Goal: Information Seeking & Learning: Learn about a topic

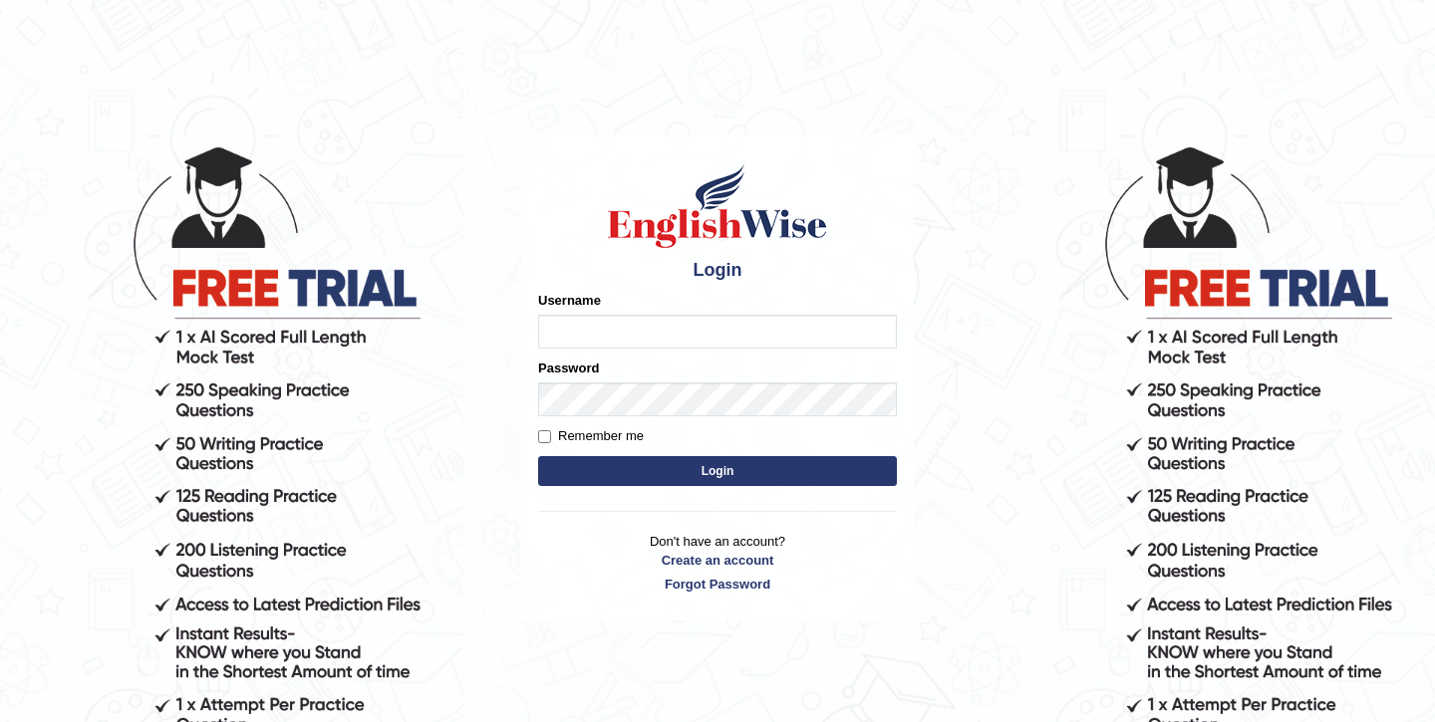
click at [621, 323] on div "Username" at bounding box center [717, 320] width 359 height 58
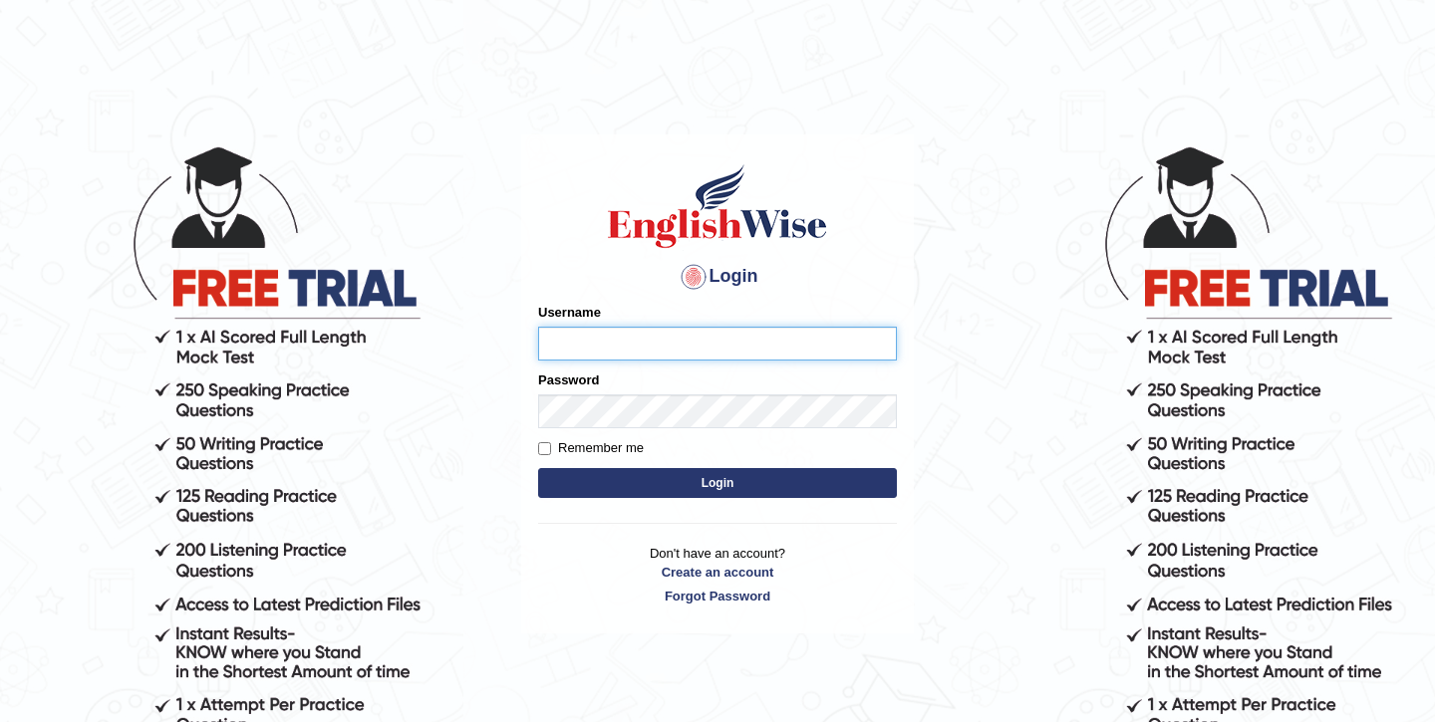
click at [608, 336] on input "Username" at bounding box center [717, 344] width 359 height 34
type input "shubham04"
click at [538, 468] on button "Login" at bounding box center [717, 483] width 359 height 30
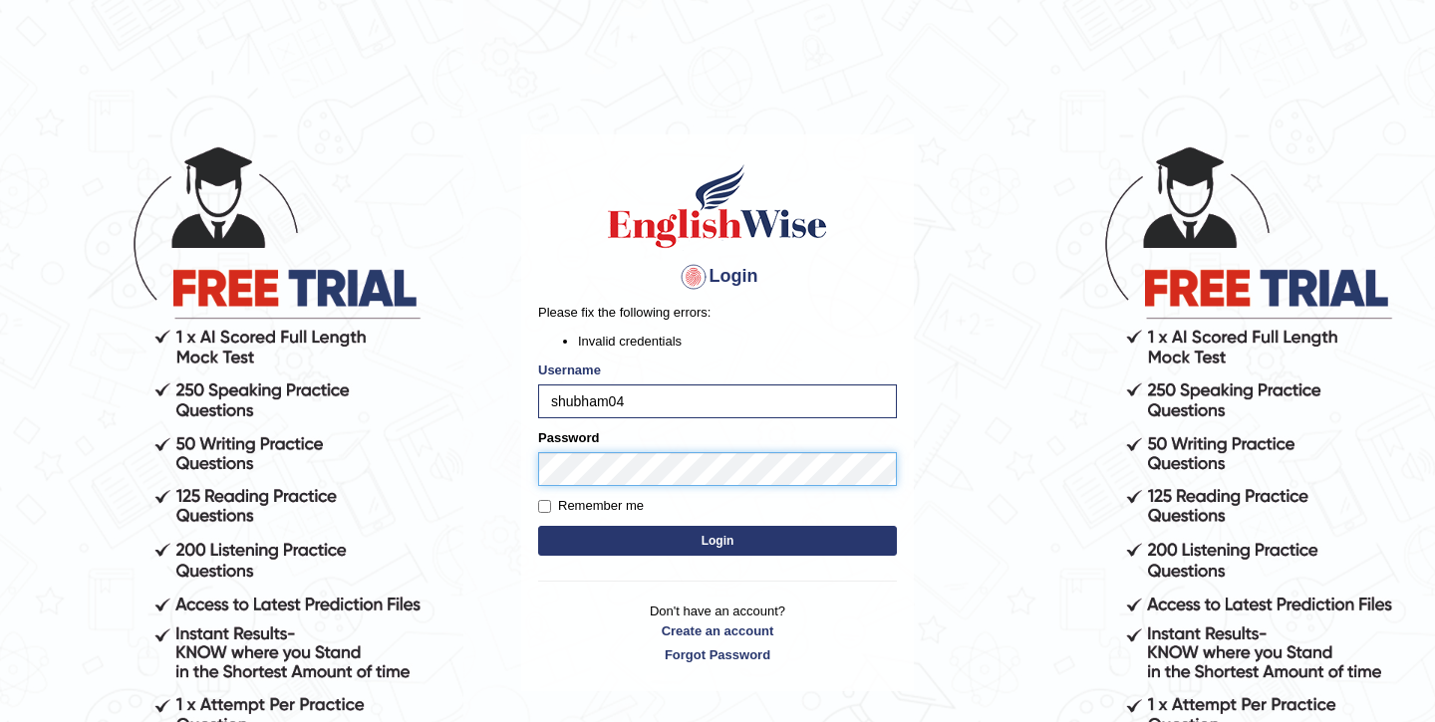
click at [538, 526] on button "Login" at bounding box center [717, 541] width 359 height 30
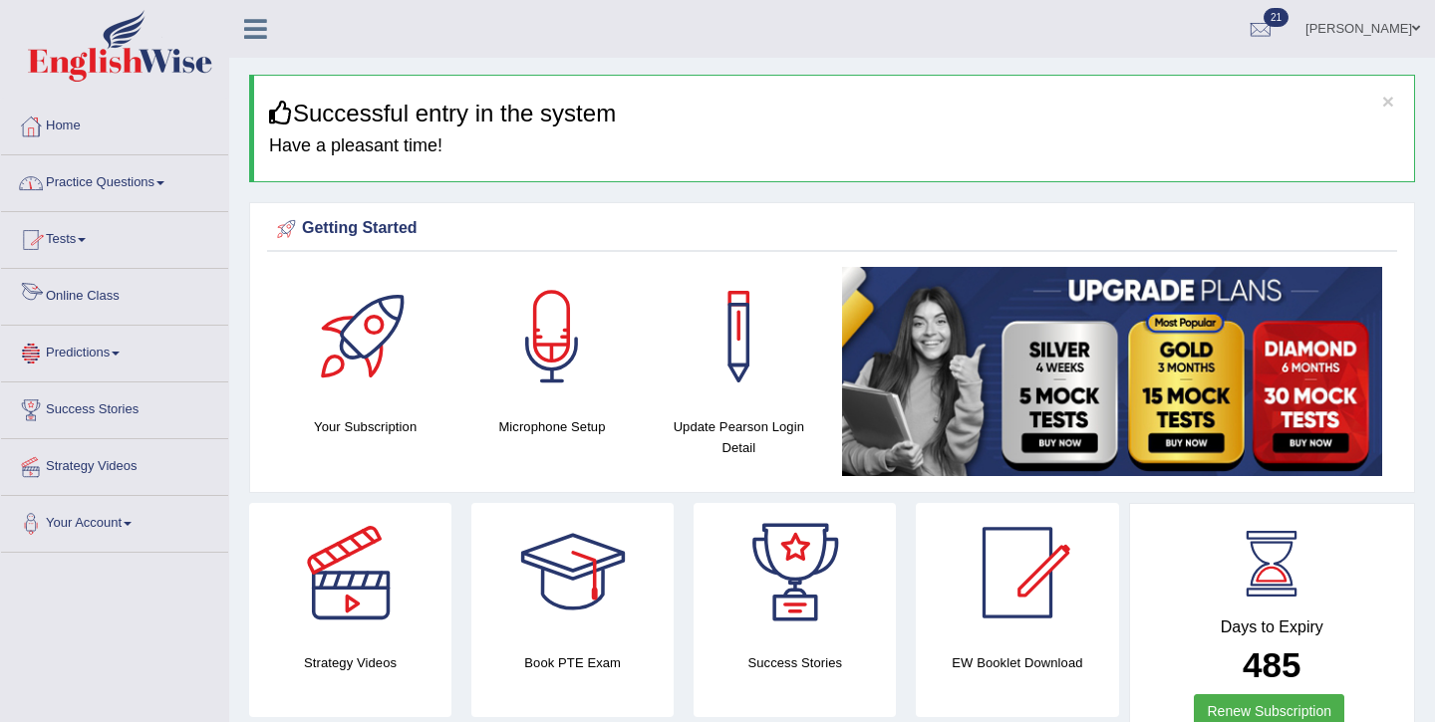
click at [124, 370] on link "Predictions" at bounding box center [114, 351] width 227 height 50
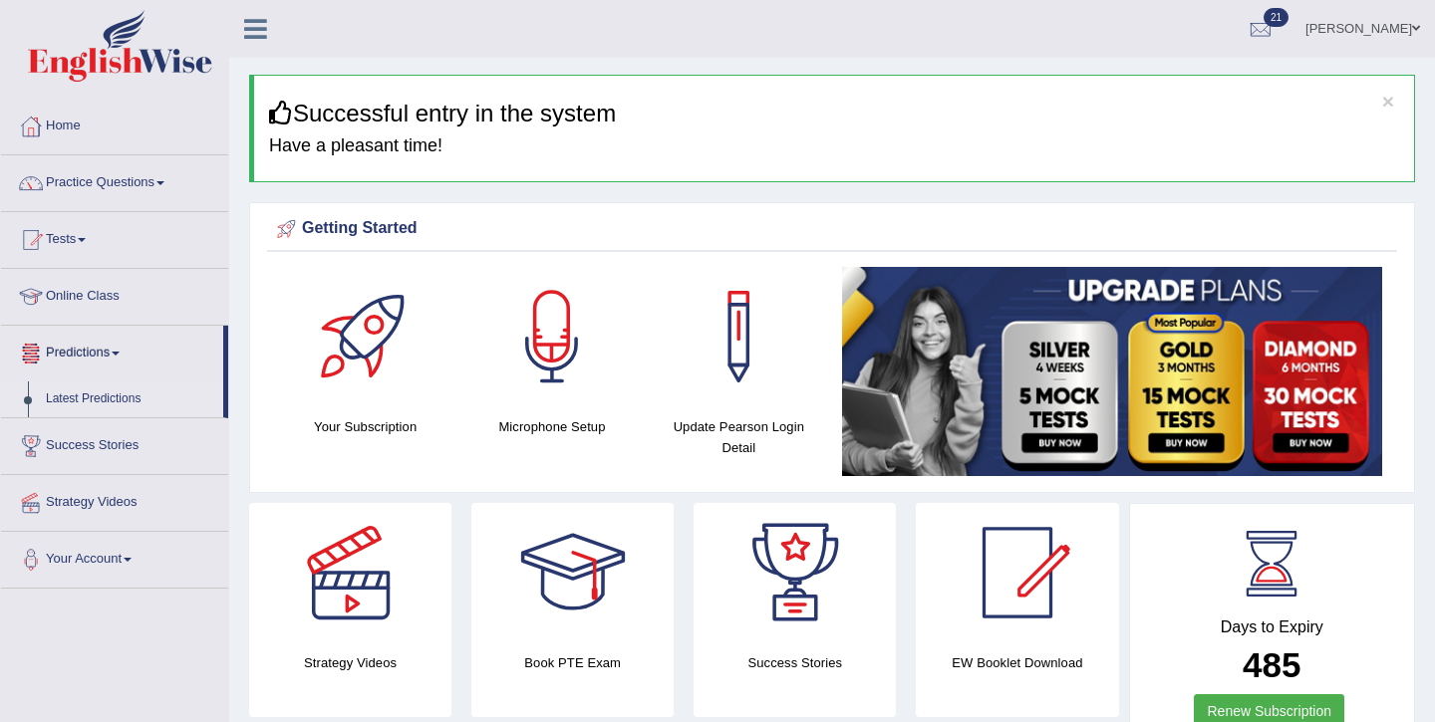
click at [136, 403] on link "Latest Predictions" at bounding box center [130, 400] width 186 height 36
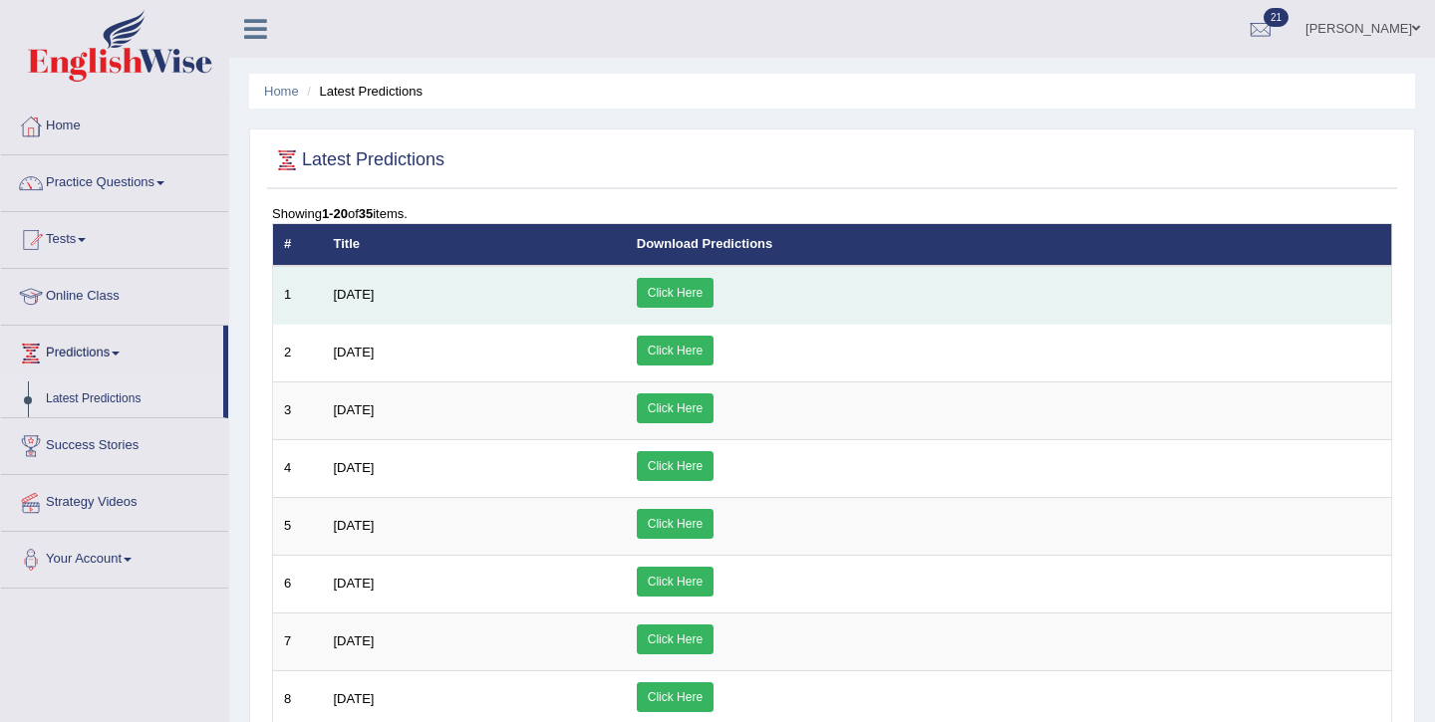
click at [713, 299] on link "Click Here" at bounding box center [675, 293] width 77 height 30
